Goal: Register for event/course

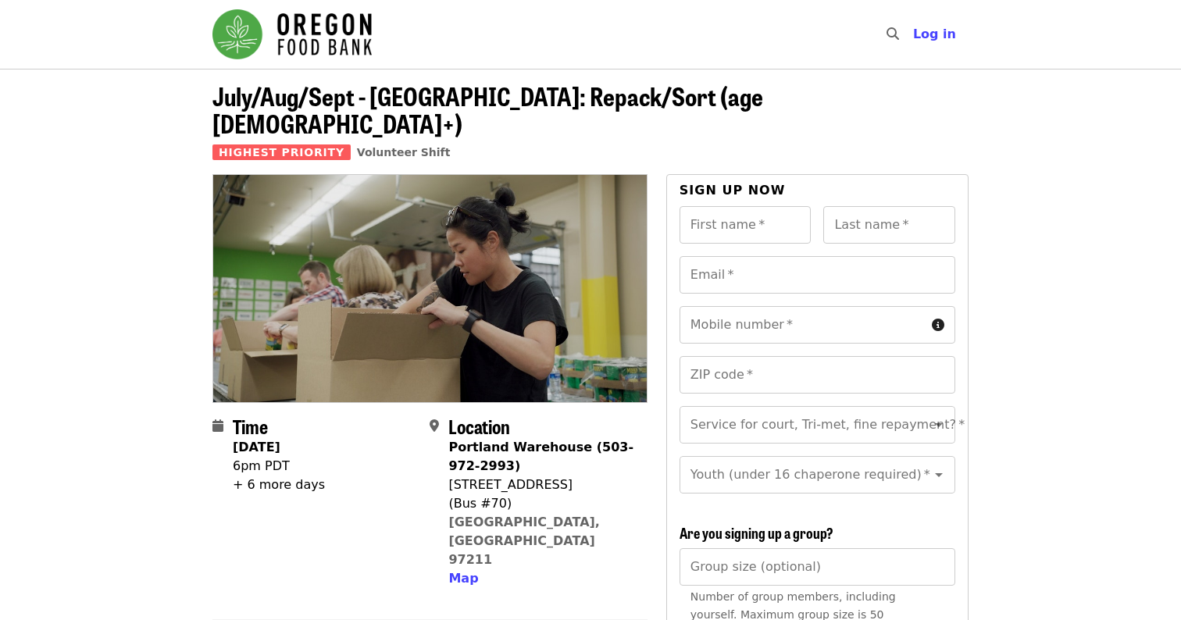
scroll to position [18, 0]
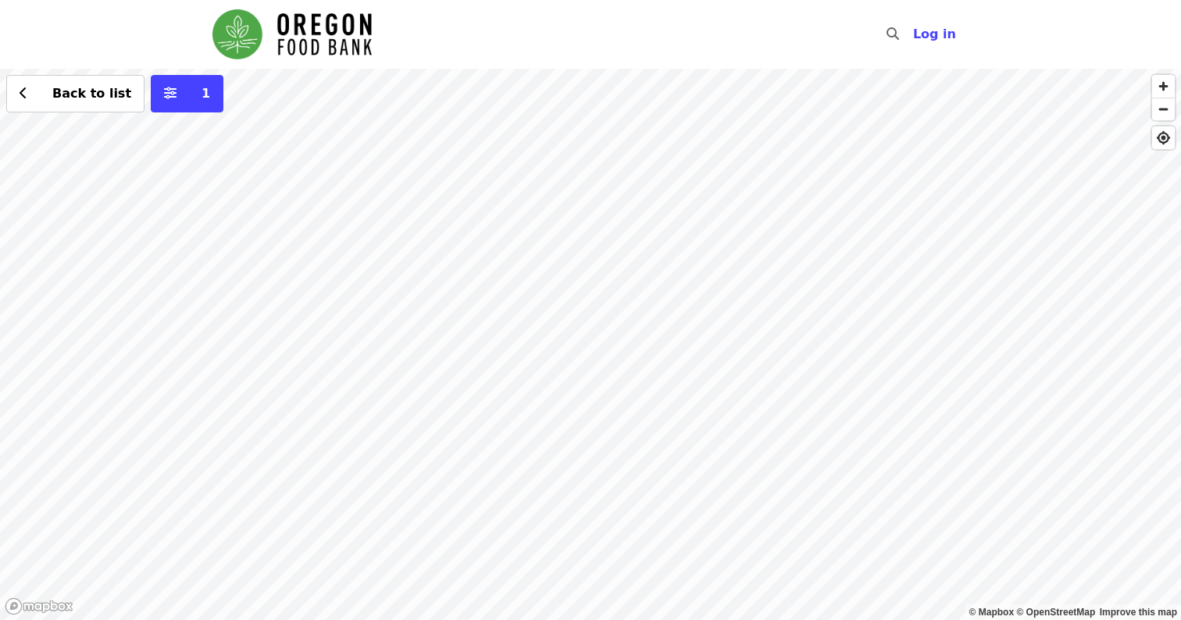
click at [690, 304] on div "Back to list 1" at bounding box center [590, 344] width 1181 height 551
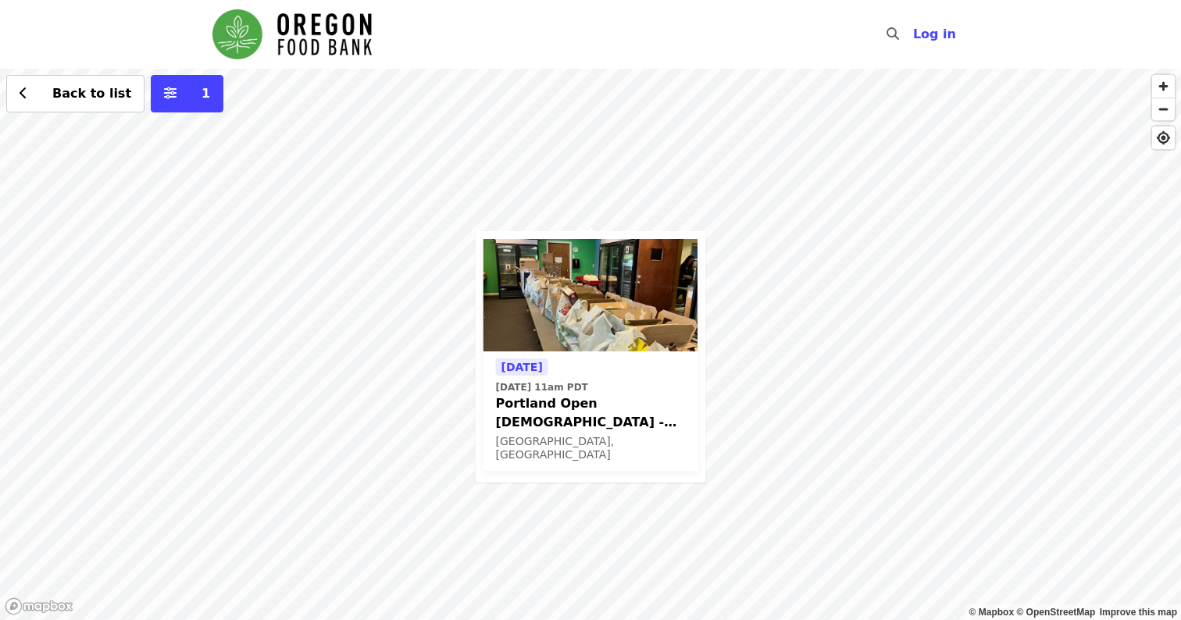
click at [784, 376] on div "[DATE] [DATE] 11am PDT Portland Open [DEMOGRAPHIC_DATA] - Partner Agency Suppor…" at bounding box center [590, 344] width 1181 height 551
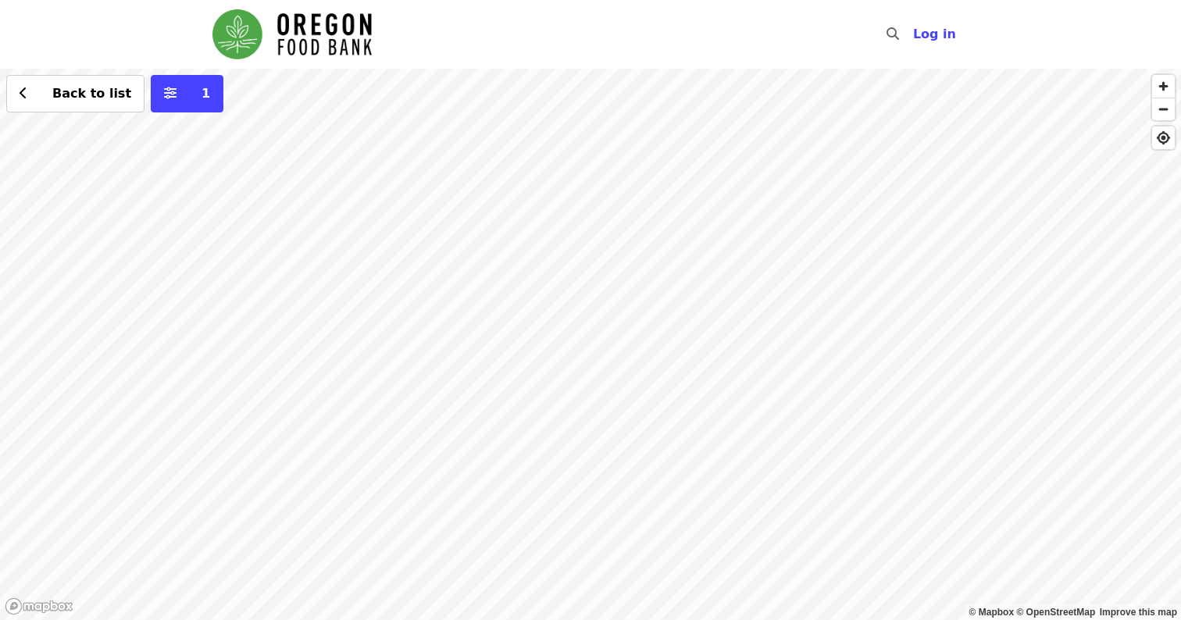
click at [598, 280] on div "Back to list 1" at bounding box center [590, 344] width 1181 height 551
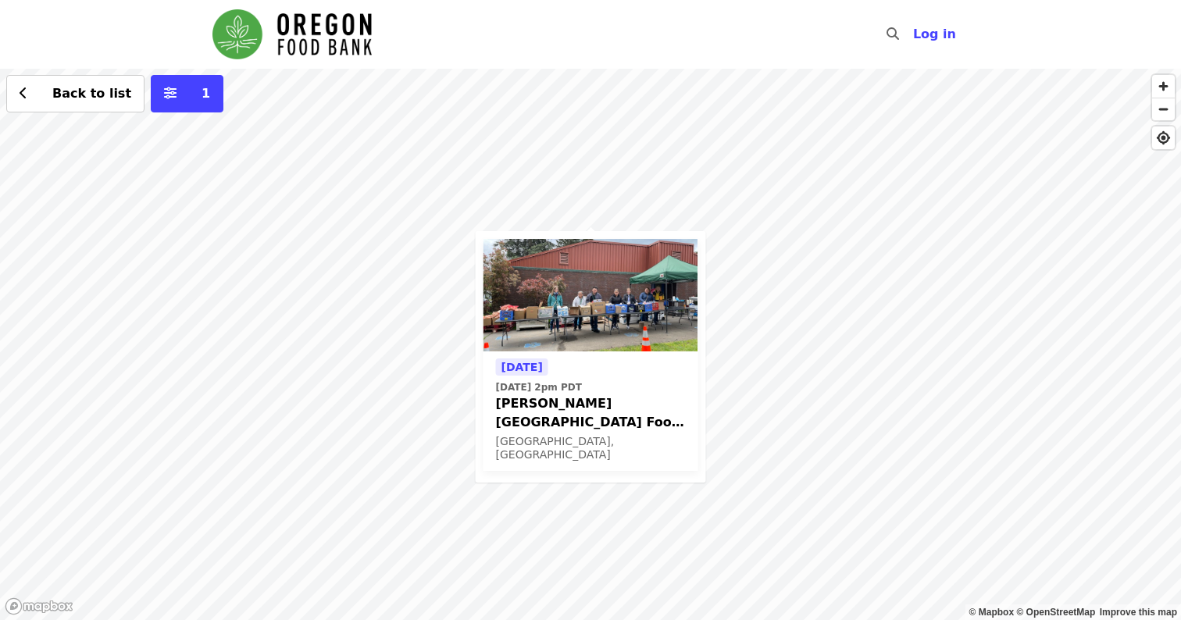
click at [740, 381] on div "[DATE] [DATE] 2pm PDT [PERSON_NAME][GEOGRAPHIC_DATA] Food Pantry - Partner Agen…" at bounding box center [590, 344] width 1181 height 551
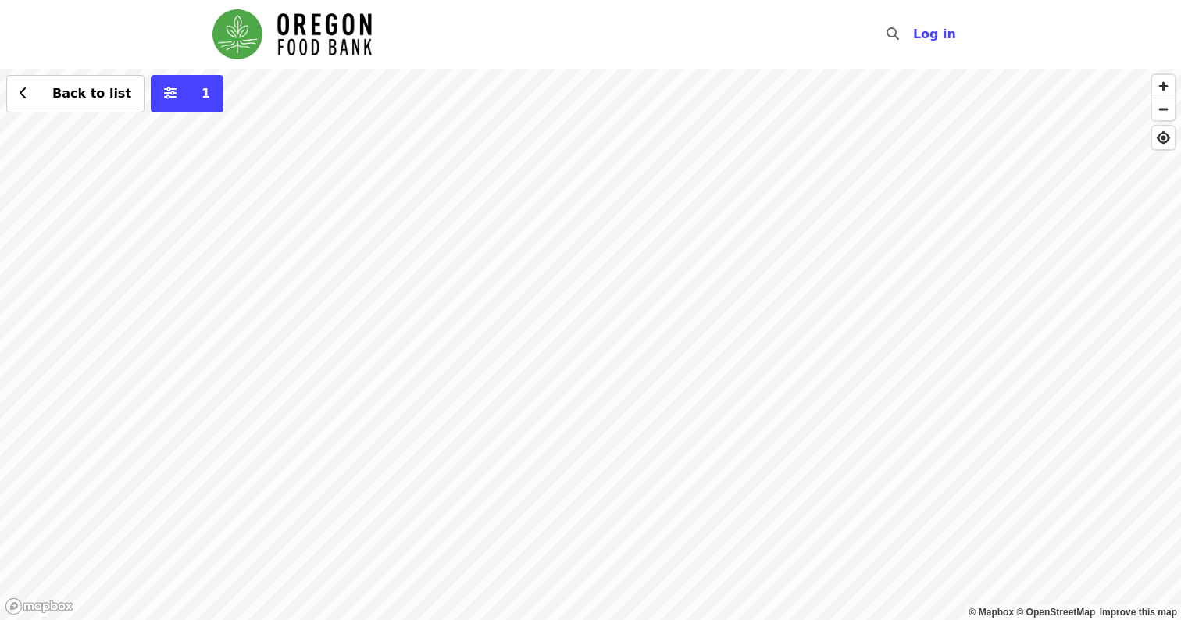
click at [562, 466] on div "Back to list 1" at bounding box center [590, 344] width 1181 height 551
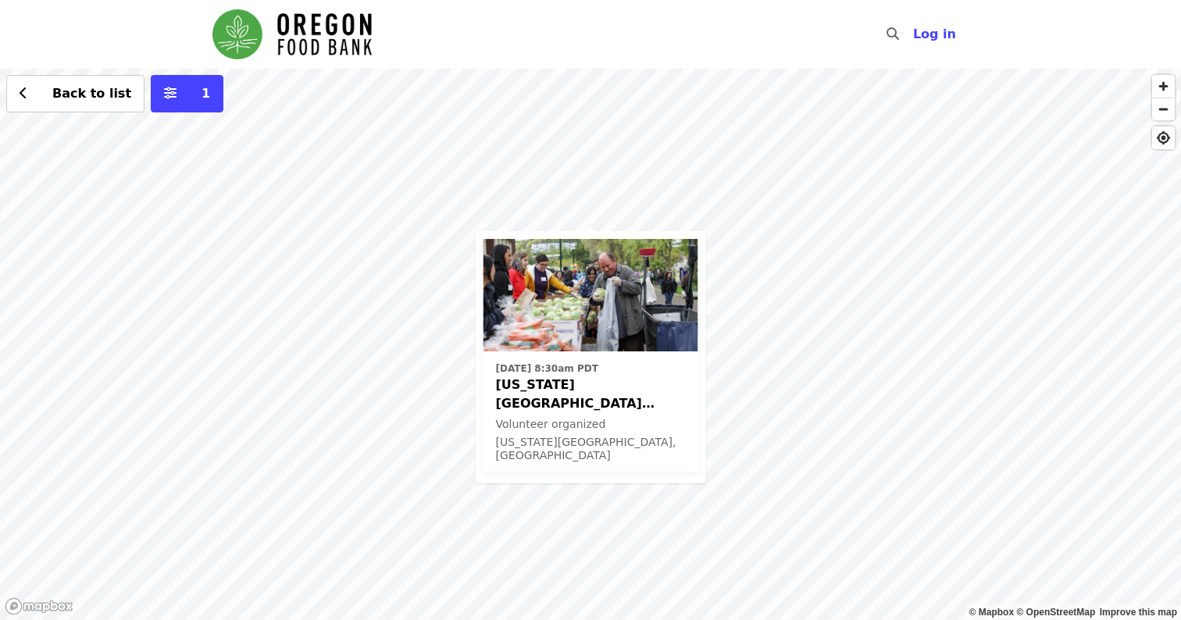
click at [329, 260] on div "[DATE] 8:30am PDT [US_STATE][GEOGRAPHIC_DATA] ODHS - Free Food Market Volunteer…" at bounding box center [590, 344] width 1181 height 551
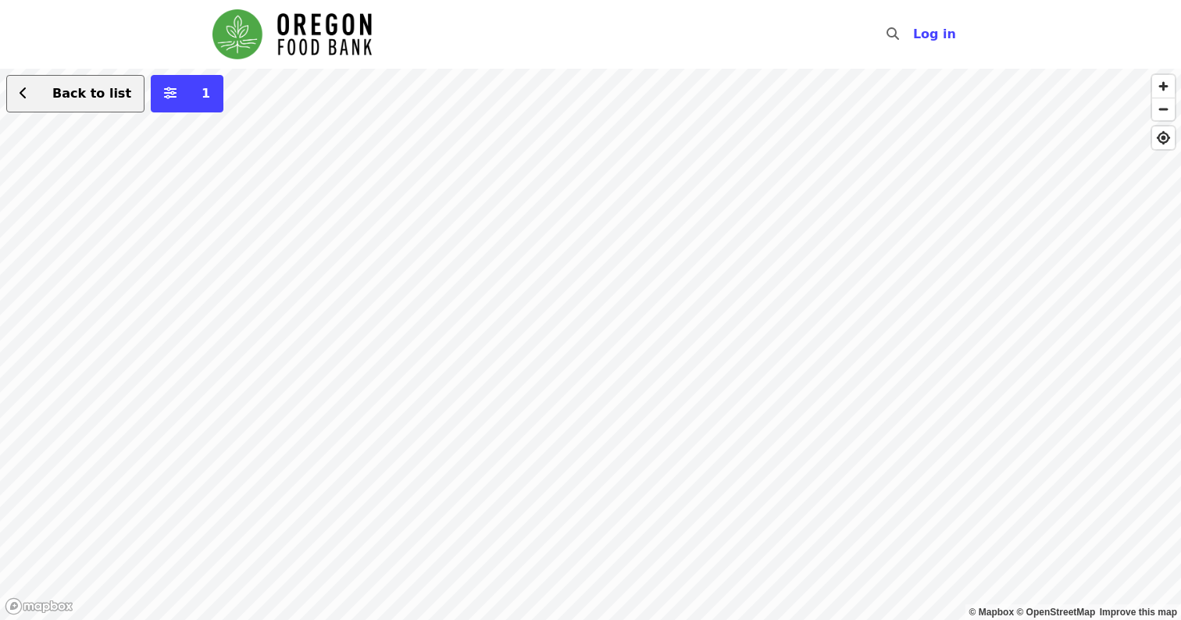
click at [33, 84] on button "Back to list" at bounding box center [75, 93] width 138 height 37
